Goal: Navigation & Orientation: Find specific page/section

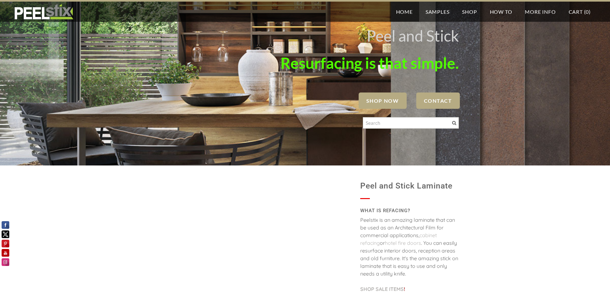
click at [55, 12] on img at bounding box center [44, 12] width 62 height 16
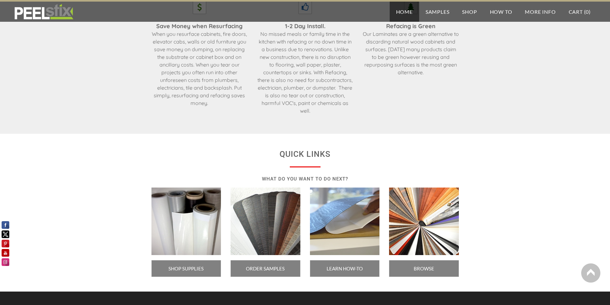
scroll to position [1054, 0]
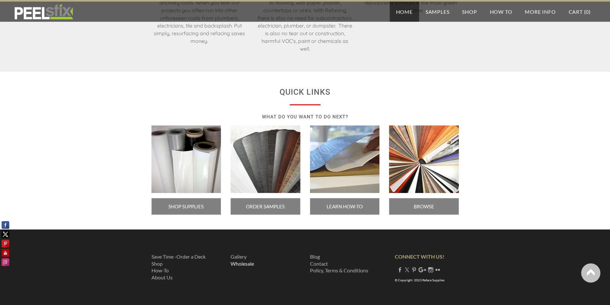
click at [245, 264] on link "​Wholesale" at bounding box center [242, 264] width 23 height 6
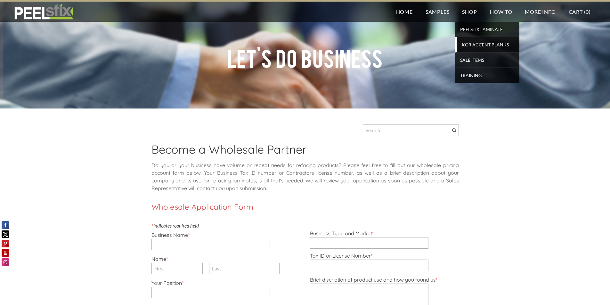
click at [481, 45] on span "KOR Accent Planks" at bounding box center [488, 44] width 59 height 9
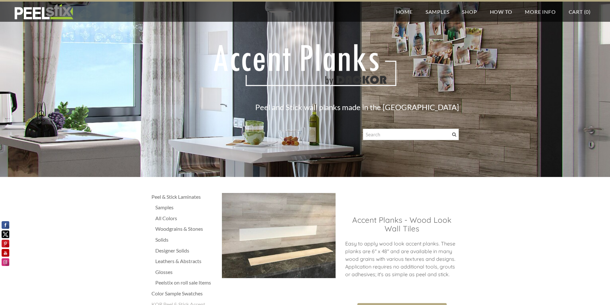
click at [36, 16] on img at bounding box center [44, 12] width 62 height 16
